Goal: Task Accomplishment & Management: Manage account settings

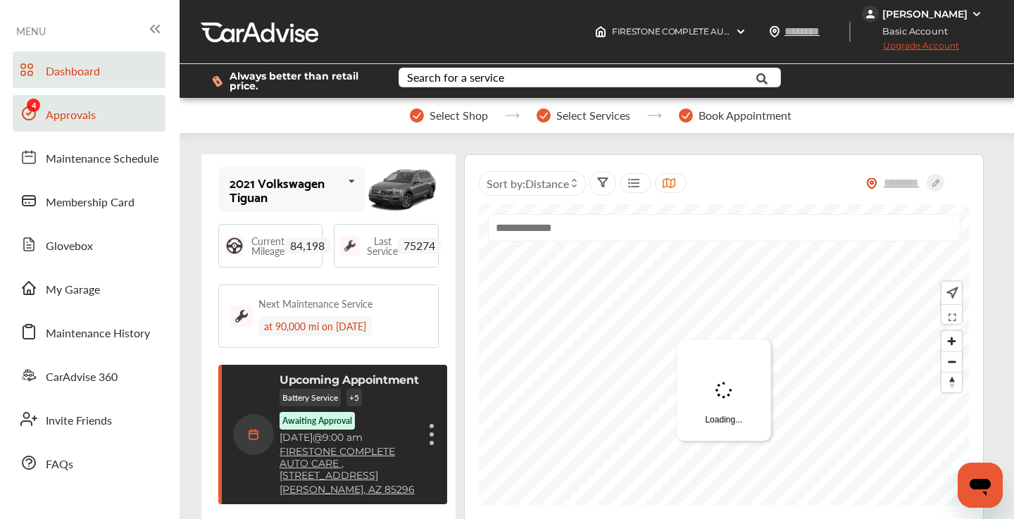
click at [80, 110] on span "Approvals" at bounding box center [71, 115] width 50 height 18
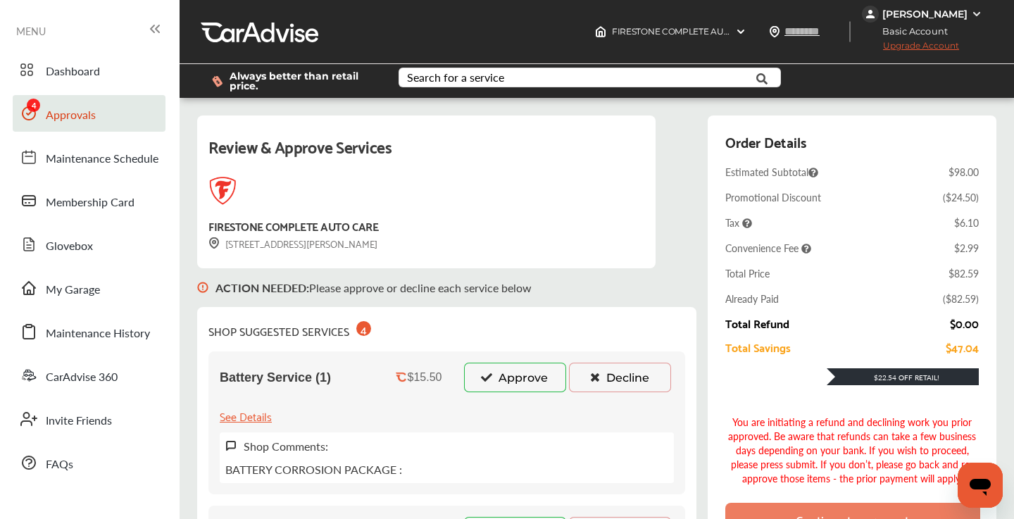
click at [635, 378] on button "Decline" at bounding box center [620, 377] width 102 height 30
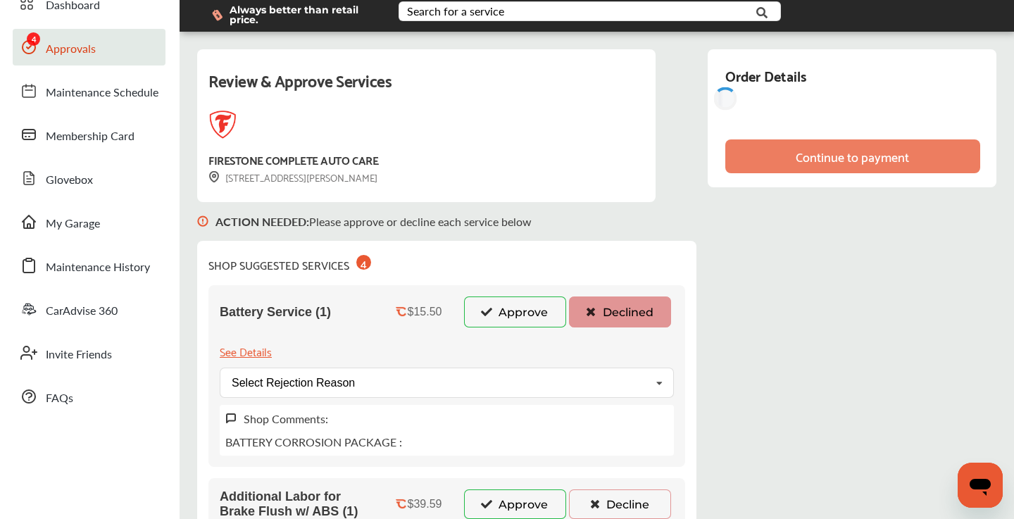
scroll to position [94, 0]
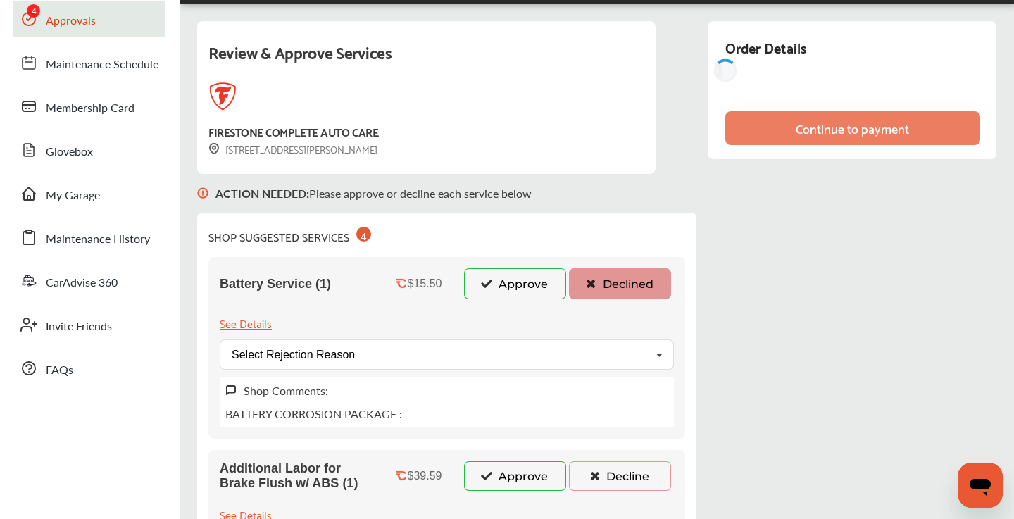
click at [635, 378] on div "Shop Comments: BATTERY CORROSION PACKAGE :" at bounding box center [447, 402] width 454 height 51
click at [635, 362] on div "Select Rejection Reason Price Not Required More Info Needed Other" at bounding box center [447, 354] width 454 height 30
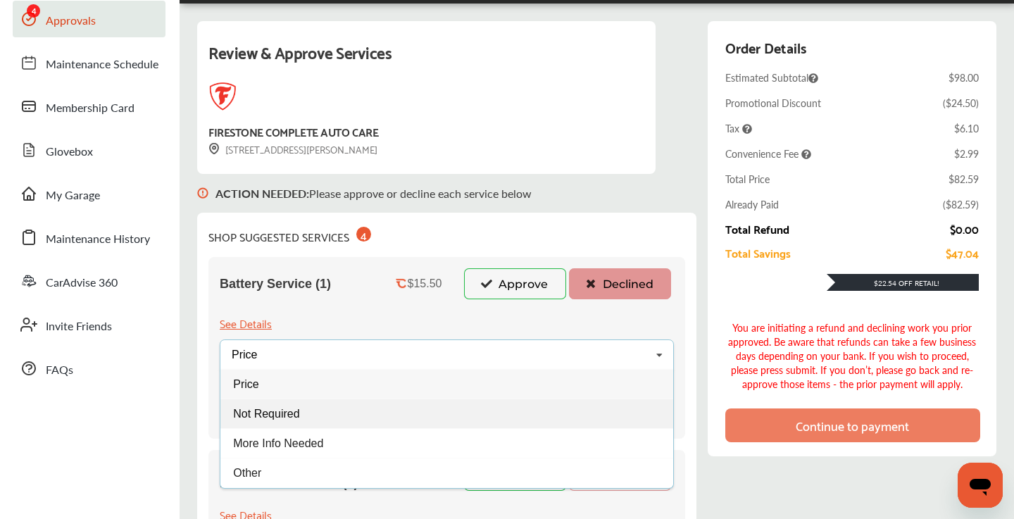
click at [398, 411] on div "Not Required" at bounding box center [446, 413] width 453 height 30
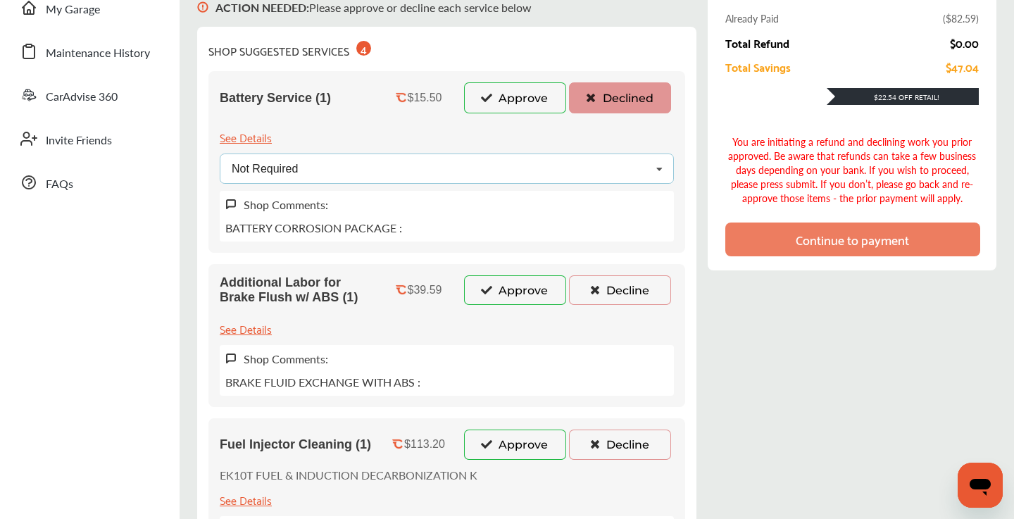
scroll to position [316, 0]
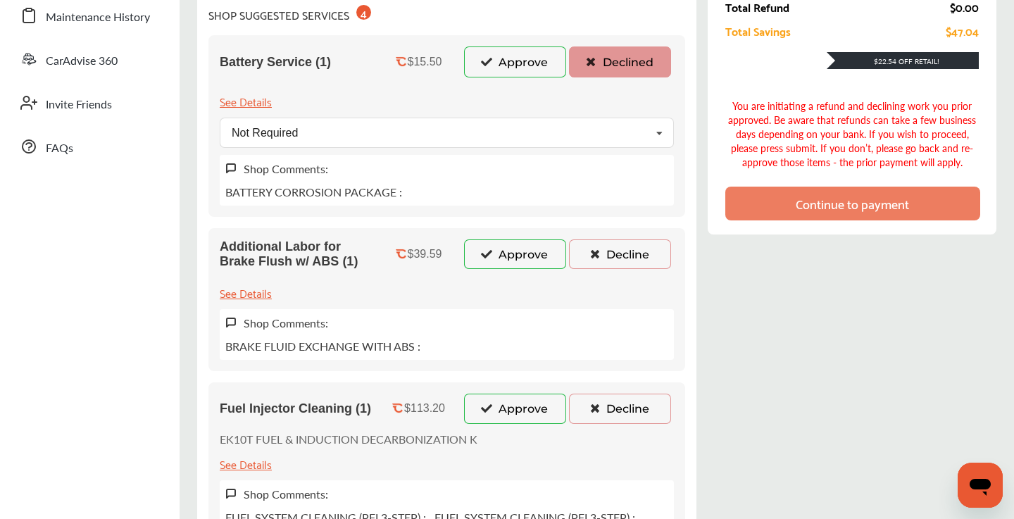
click at [603, 260] on button "Decline" at bounding box center [620, 254] width 102 height 30
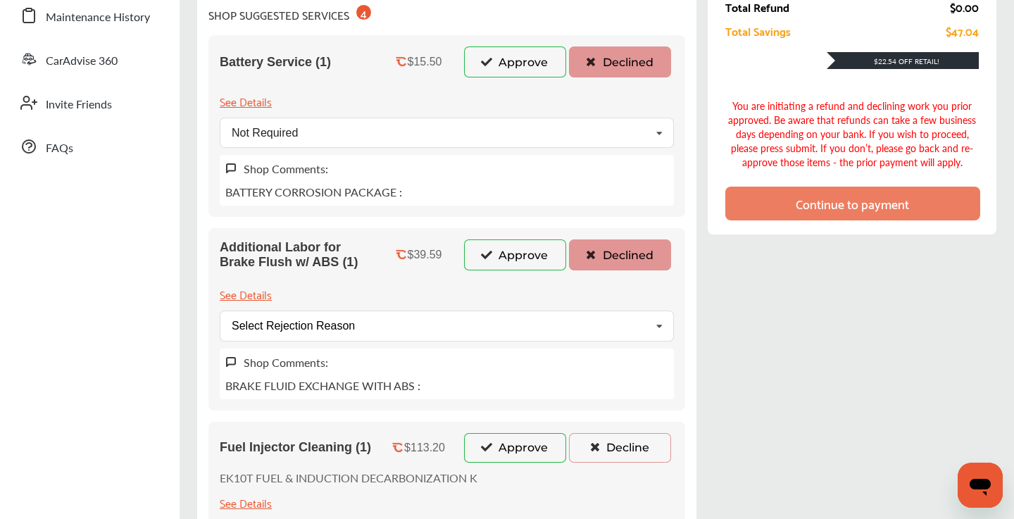
click at [479, 345] on div "Additional Labor for Brake Flush w/ ABS (1) $39.59 Approve Declined See Details…" at bounding box center [446, 319] width 477 height 182
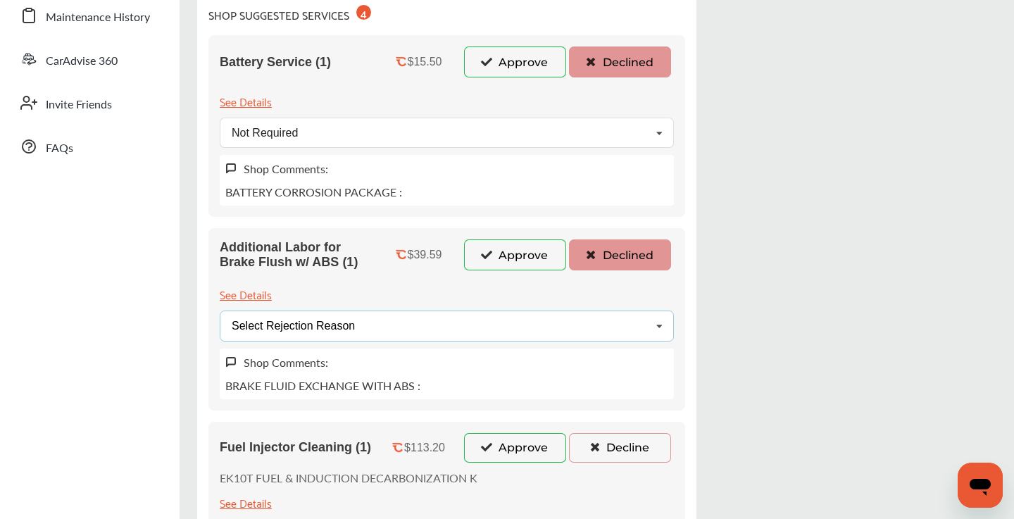
click at [476, 330] on div "Select Rejection Reason Price Not Required More Info Needed Other" at bounding box center [447, 325] width 454 height 30
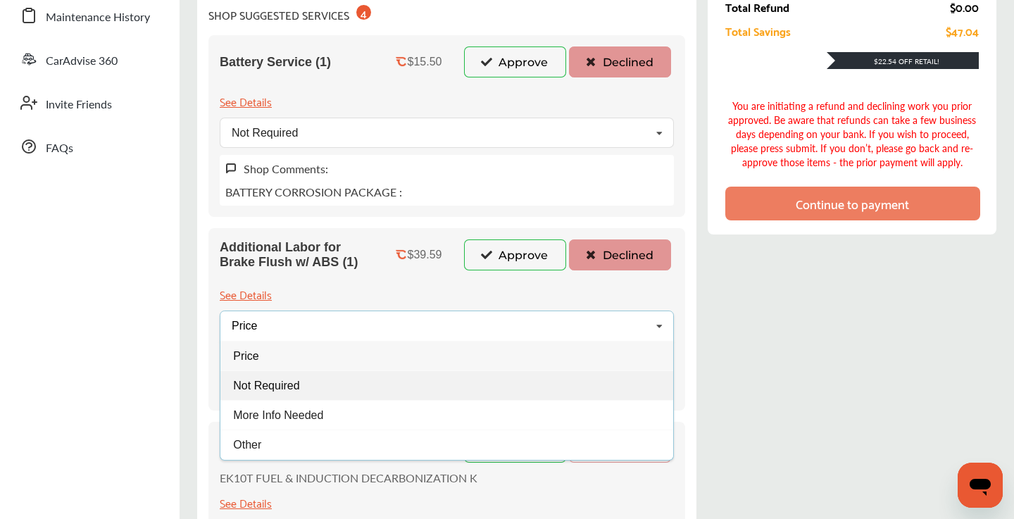
click at [314, 377] on div "Not Required" at bounding box center [446, 385] width 453 height 30
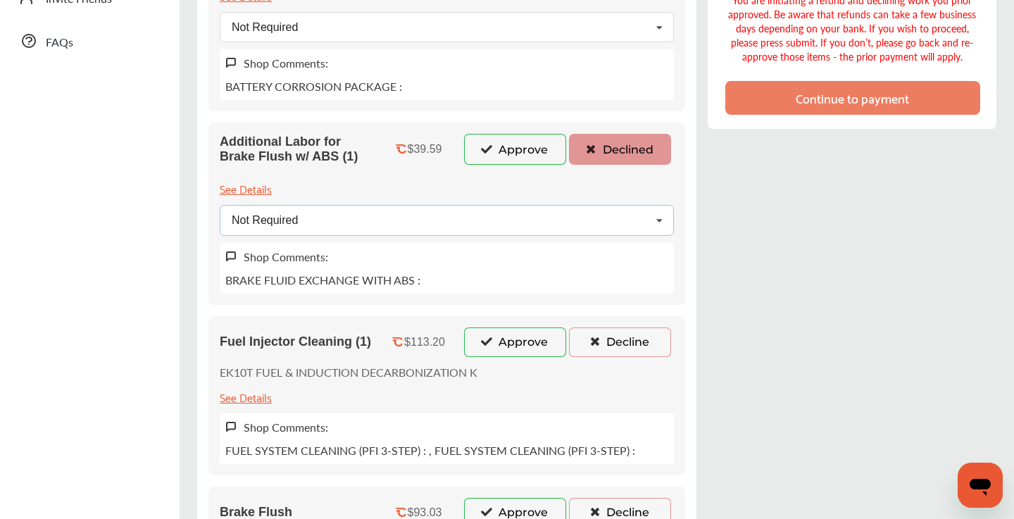
scroll to position [522, 0]
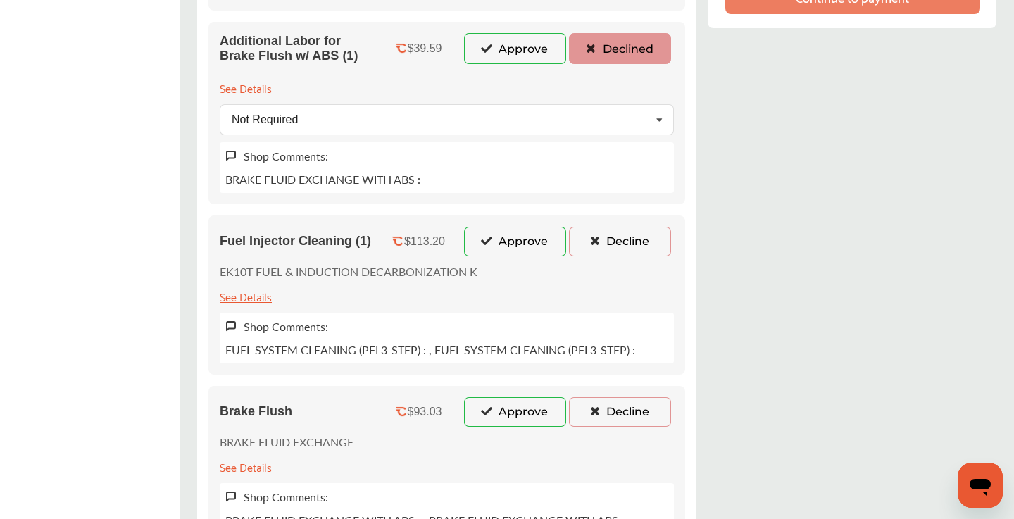
click at [599, 248] on button "Decline" at bounding box center [620, 242] width 102 height 30
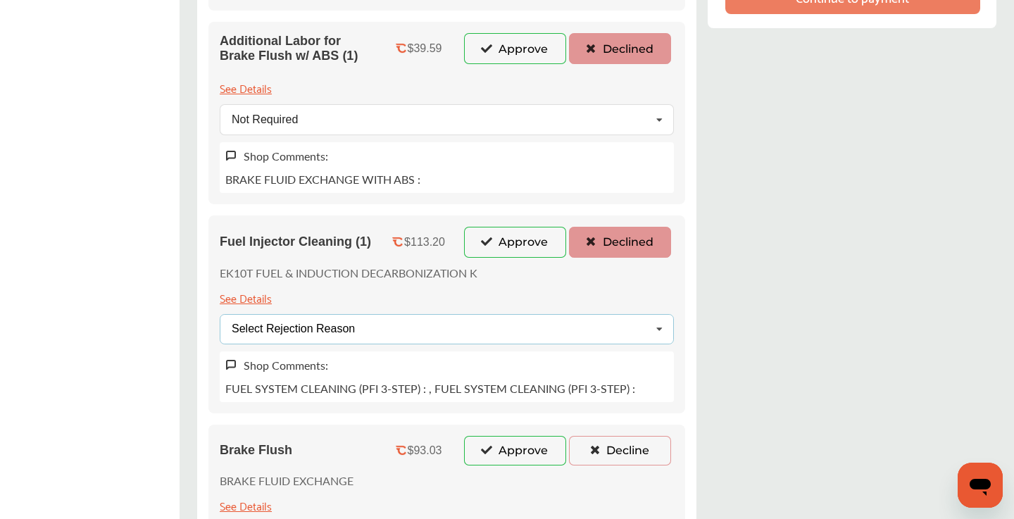
click at [423, 333] on div "Select Rejection Reason Price Not Required More Info Needed Other" at bounding box center [447, 329] width 454 height 30
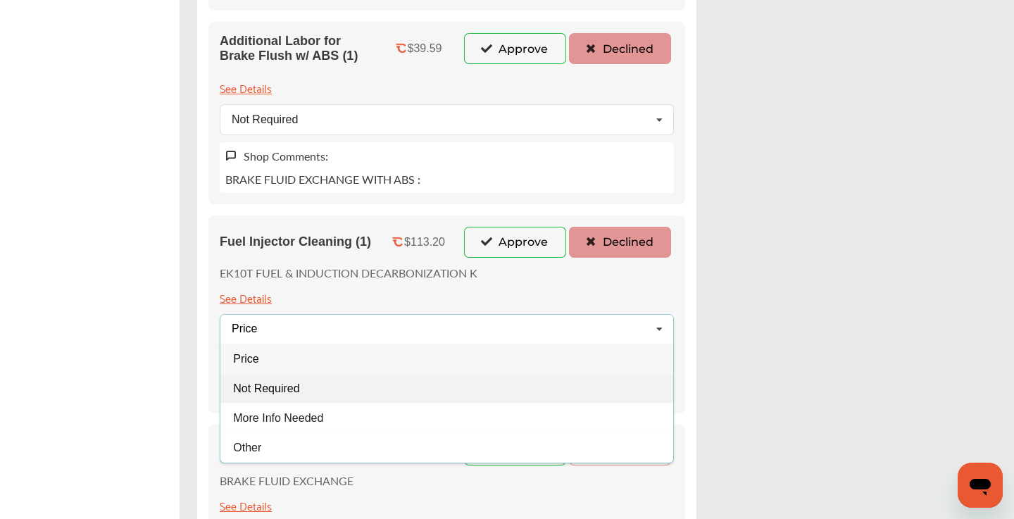
click at [320, 389] on div "Not Required" at bounding box center [446, 388] width 453 height 30
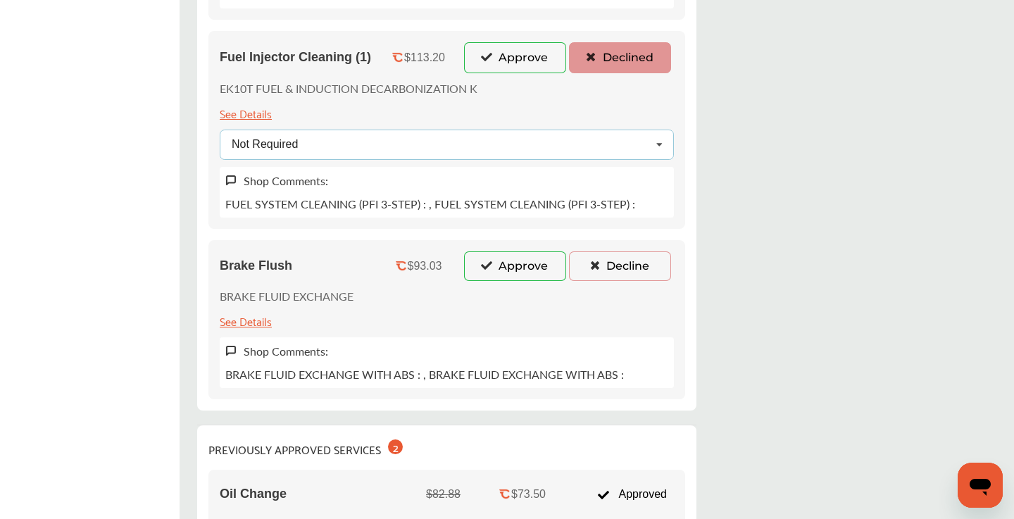
scroll to position [728, 0]
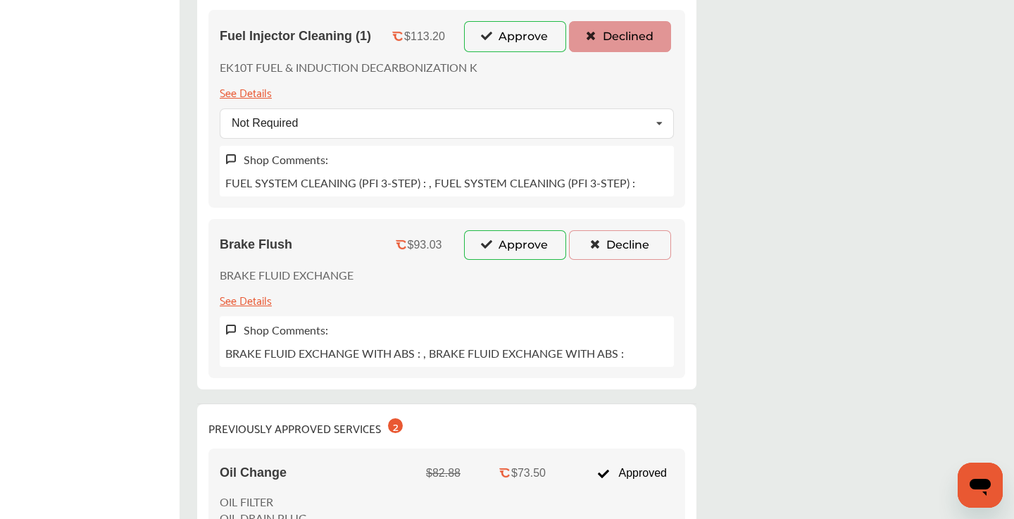
click at [609, 251] on button "Decline" at bounding box center [620, 245] width 102 height 30
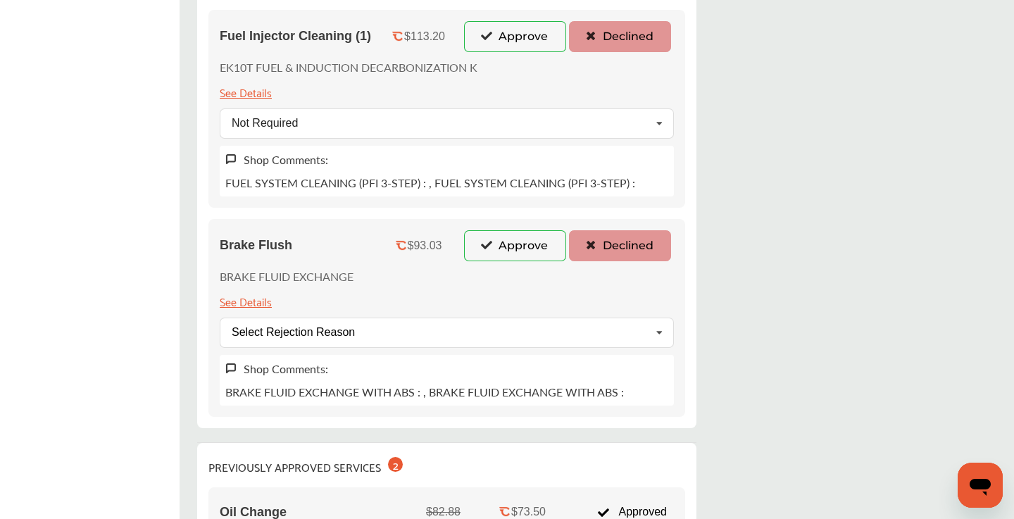
click at [466, 348] on div "Brake Flush $93.03 Approve Declined BRAKE FLUID EXCHANGE See Details Select Rej…" at bounding box center [446, 318] width 477 height 198
click at [467, 332] on div "Select Rejection Reason Price Not Required More Info Needed Other" at bounding box center [447, 332] width 454 height 30
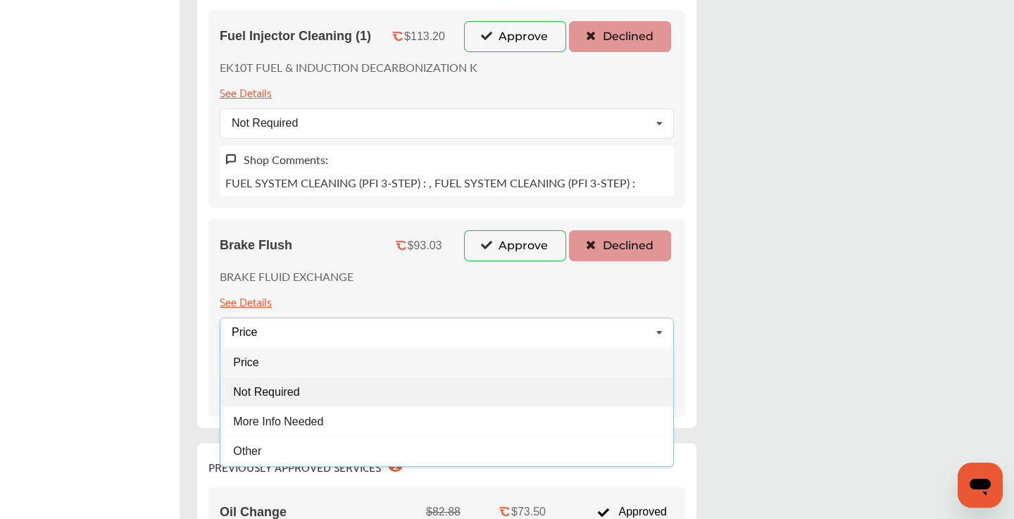
click at [310, 383] on div "Not Required" at bounding box center [446, 392] width 453 height 30
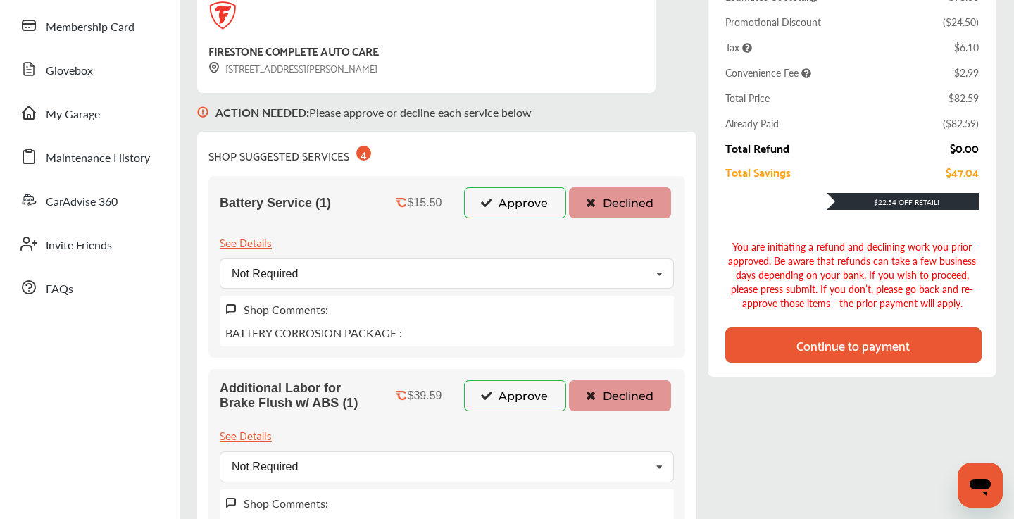
scroll to position [174, 0]
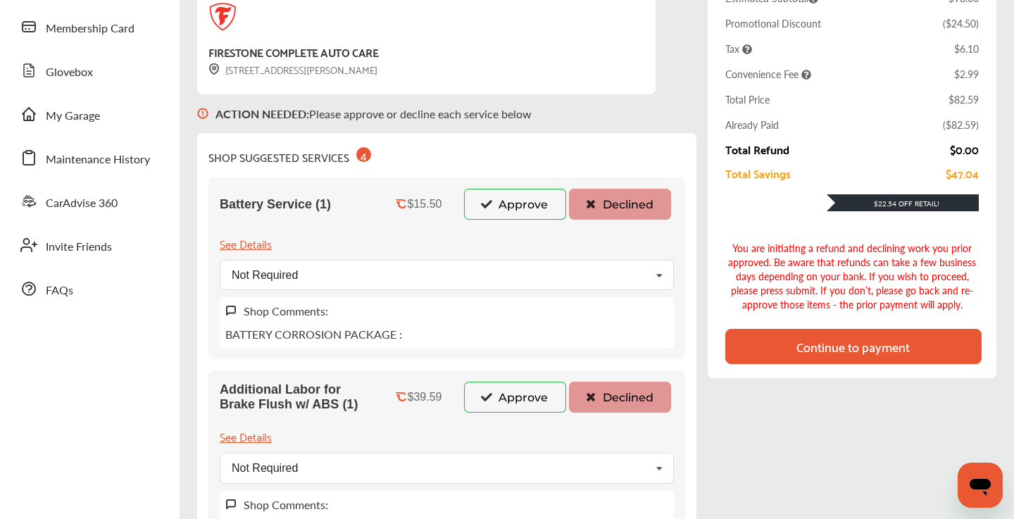
click at [775, 341] on div "Continue to payment" at bounding box center [853, 346] width 256 height 35
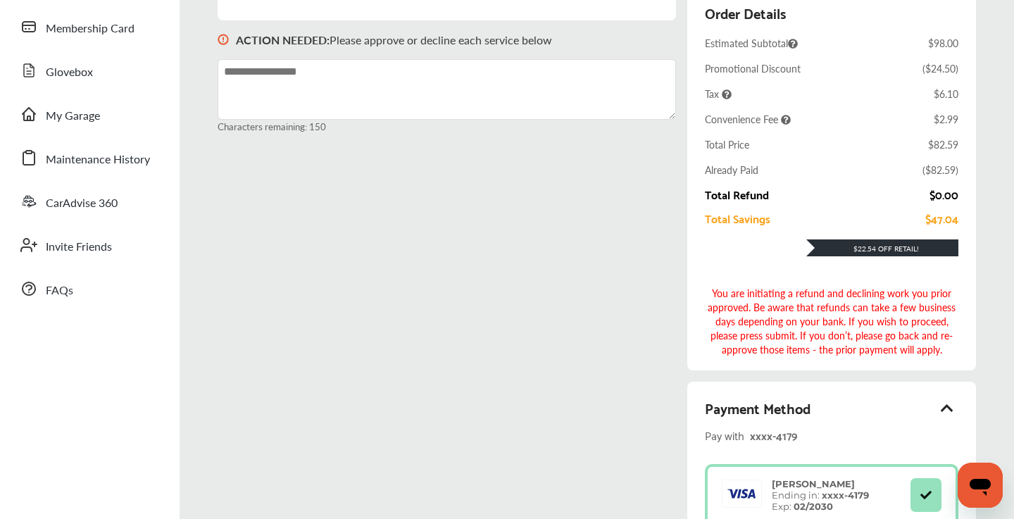
scroll to position [210, 0]
